Goal: Information Seeking & Learning: Get advice/opinions

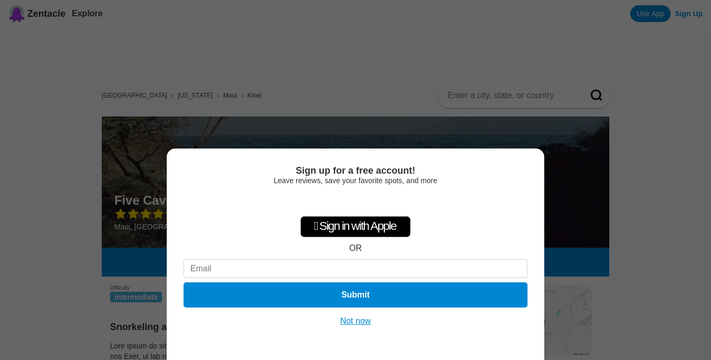
click at [358, 319] on button "Not now" at bounding box center [355, 321] width 37 height 10
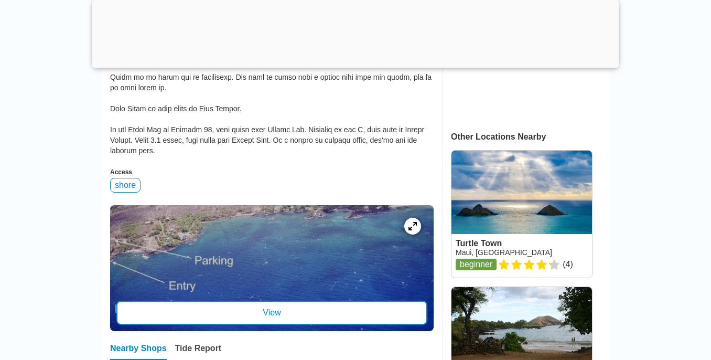
scroll to position [386, 0]
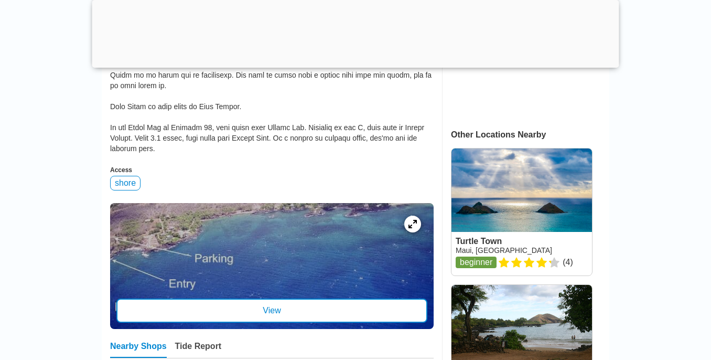
click at [217, 314] on div "View" at bounding box center [271, 310] width 311 height 24
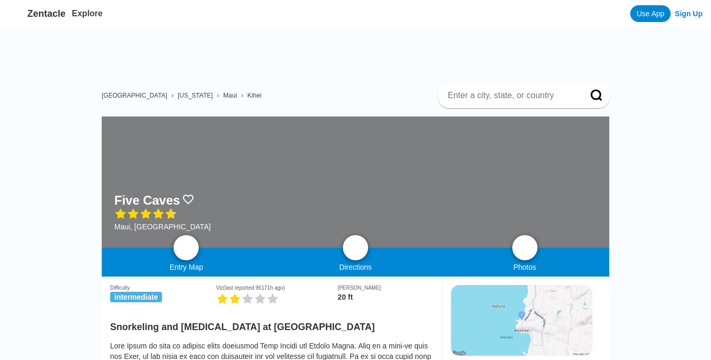
scroll to position [386, 0]
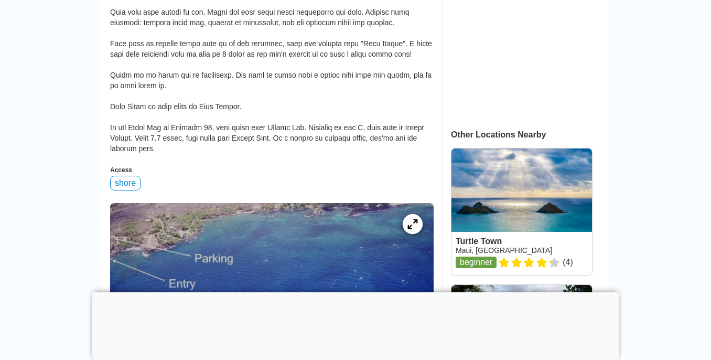
click at [413, 222] on icon at bounding box center [413, 224] width 10 height 10
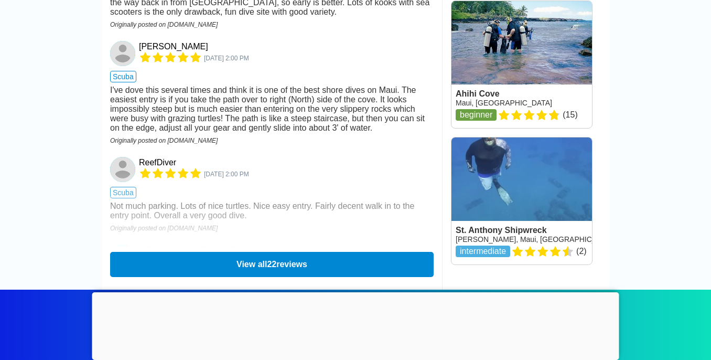
scroll to position [1627, 0]
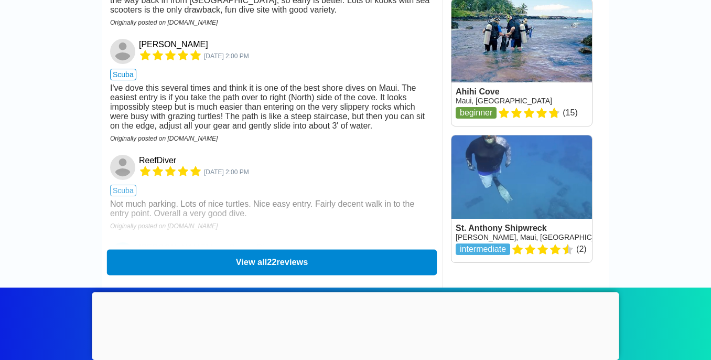
click at [190, 258] on button "View all 22 reviews" at bounding box center [272, 262] width 330 height 26
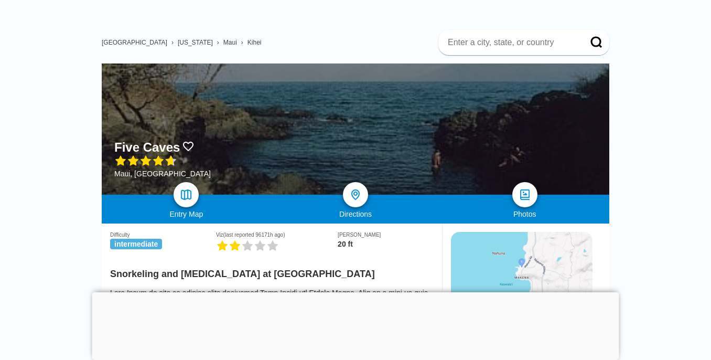
scroll to position [0, 0]
